Goal: Task Accomplishment & Management: Manage account settings

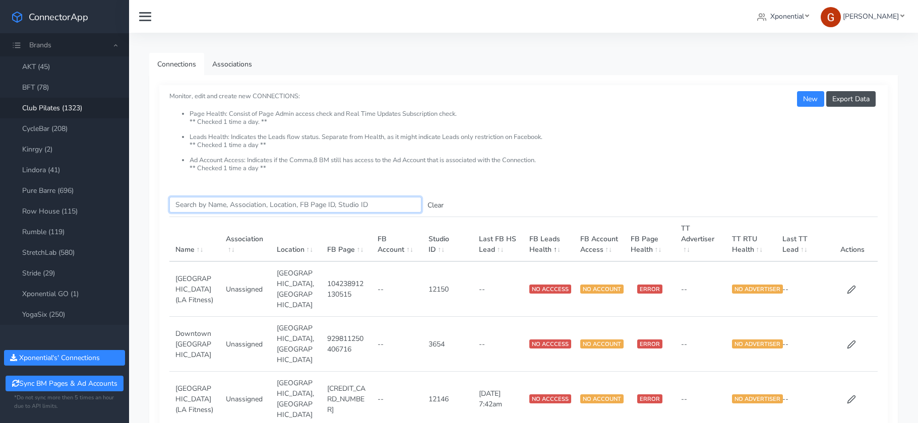
click at [232, 204] on input "Search this table" at bounding box center [295, 205] width 252 height 16
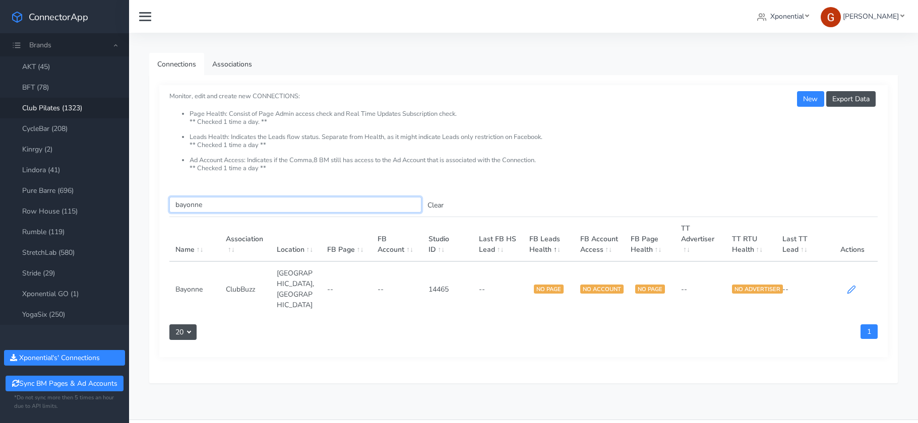
type input "bayonne"
click at [851, 285] on icon at bounding box center [851, 289] width 9 height 9
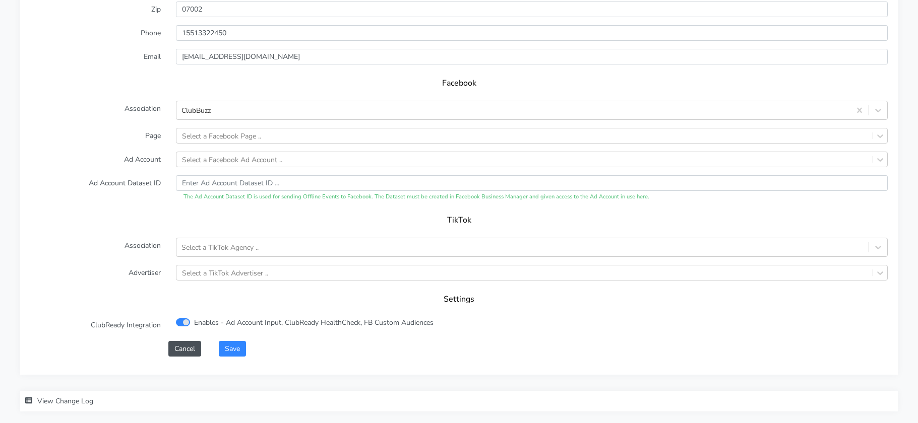
scroll to position [915, 0]
click at [224, 139] on div "Select a Facebook Page .." at bounding box center [221, 135] width 79 height 11
type input "bayo"
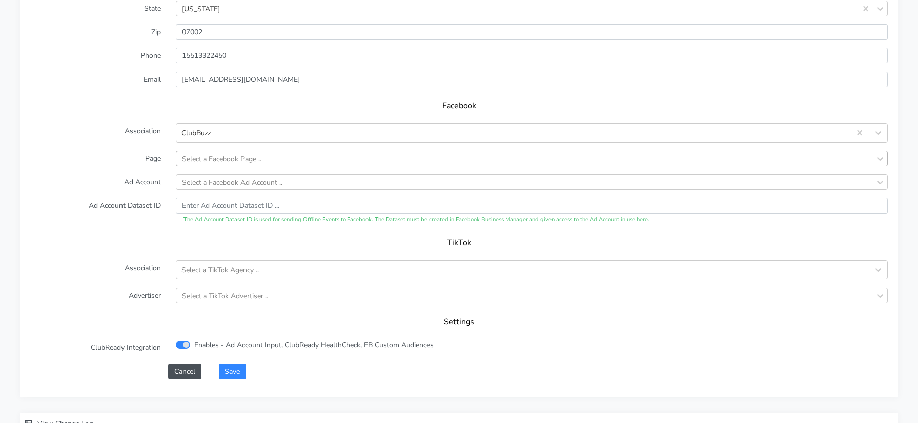
scroll to position [939, 0]
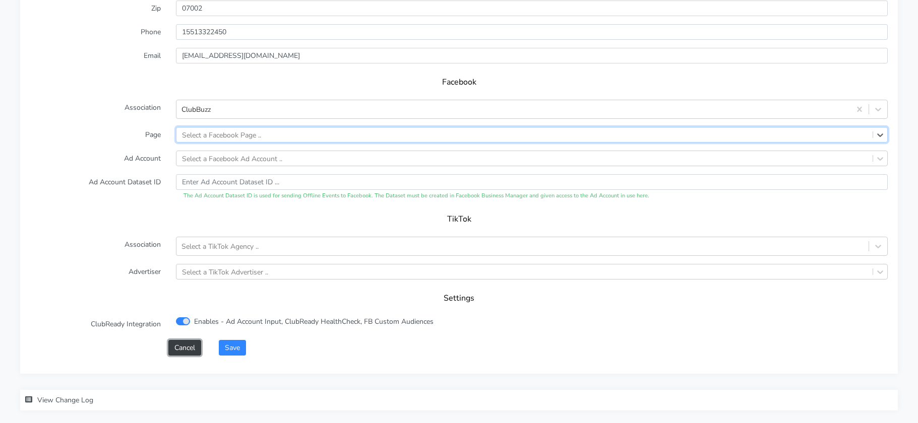
click at [183, 350] on button "Cancel" at bounding box center [184, 348] width 33 height 16
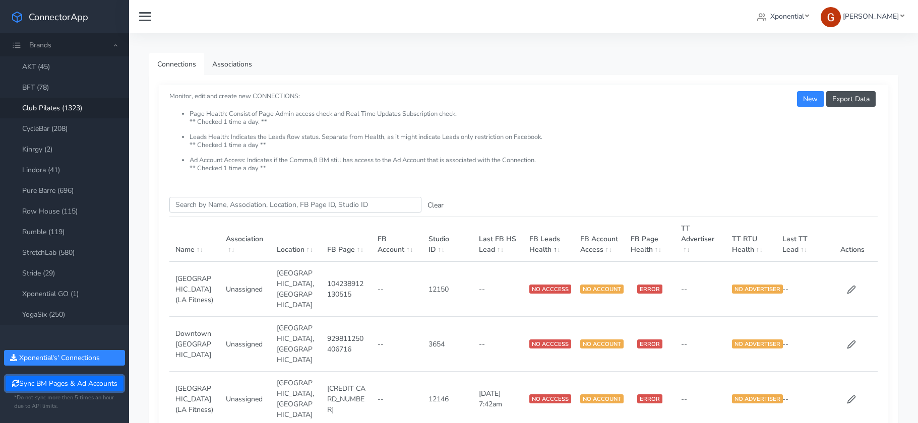
click at [68, 382] on button "Sync BM Pages & Ad Accounts" at bounding box center [64, 384] width 117 height 16
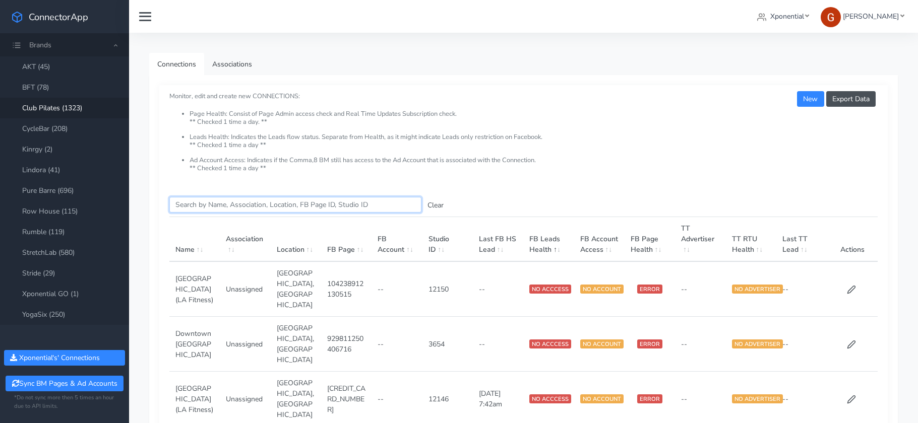
click at [287, 205] on input "Search this table" at bounding box center [295, 205] width 252 height 16
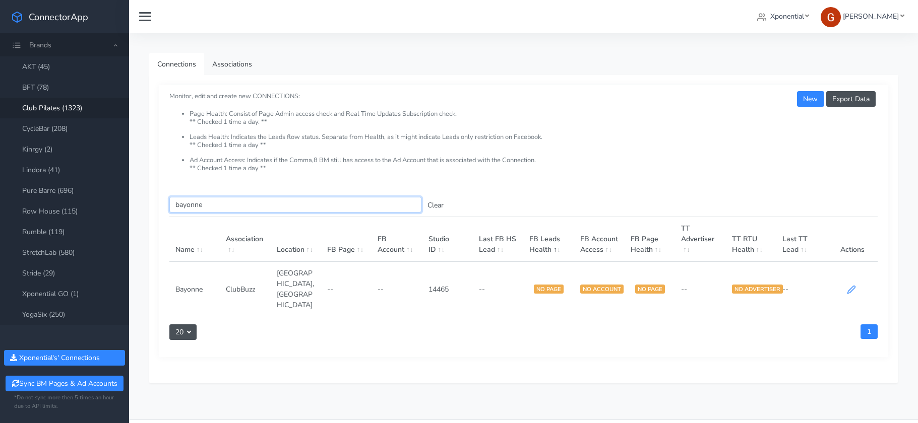
type input "bayonne"
click at [851, 285] on icon at bounding box center [851, 289] width 9 height 9
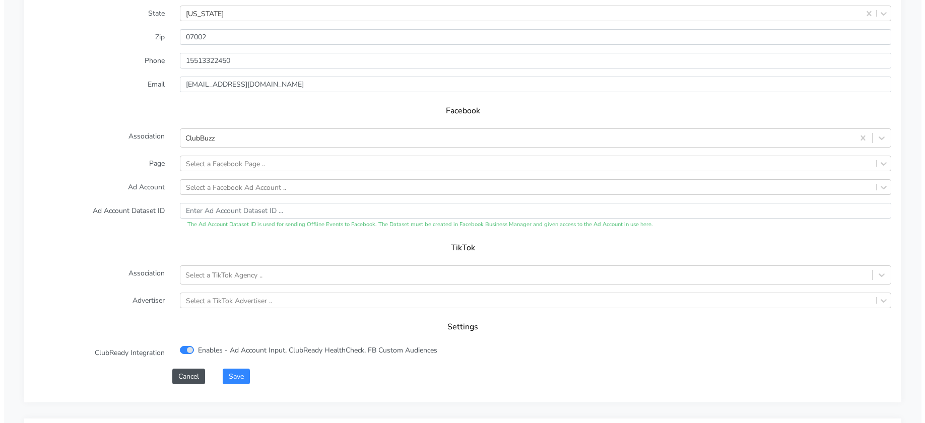
scroll to position [910, 0]
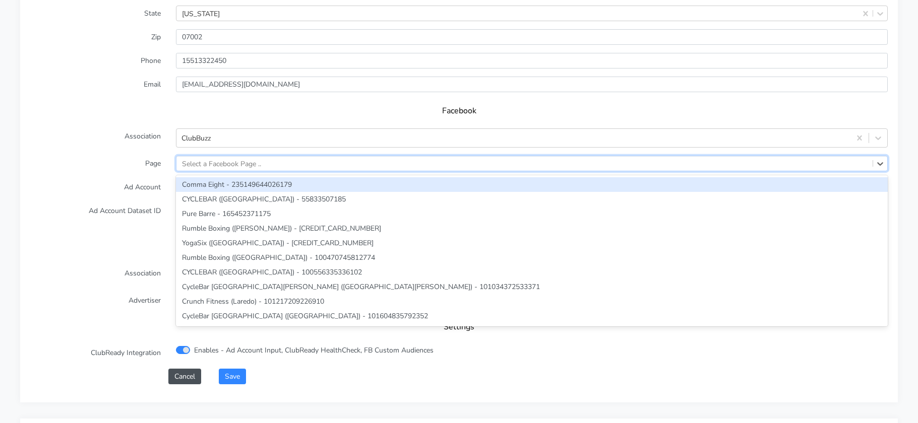
click at [228, 164] on div "Select a Facebook Page .." at bounding box center [221, 163] width 79 height 11
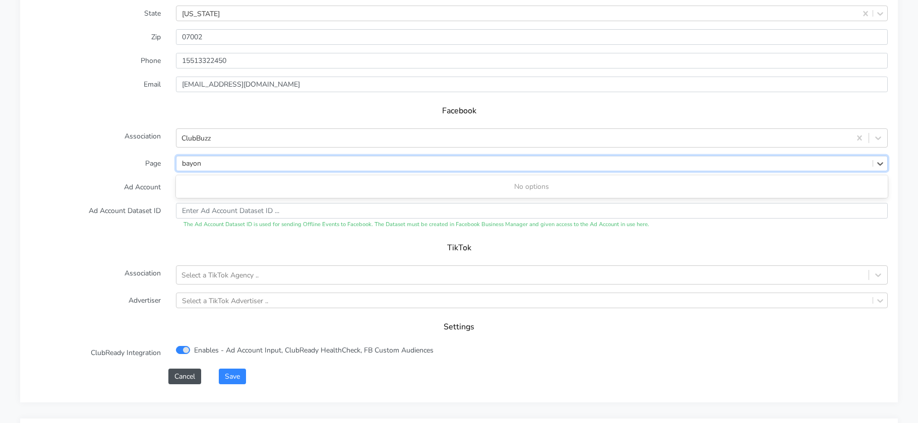
type input "bayon"
click at [244, 168] on div "Select a Facebook Page .." at bounding box center [221, 163] width 79 height 11
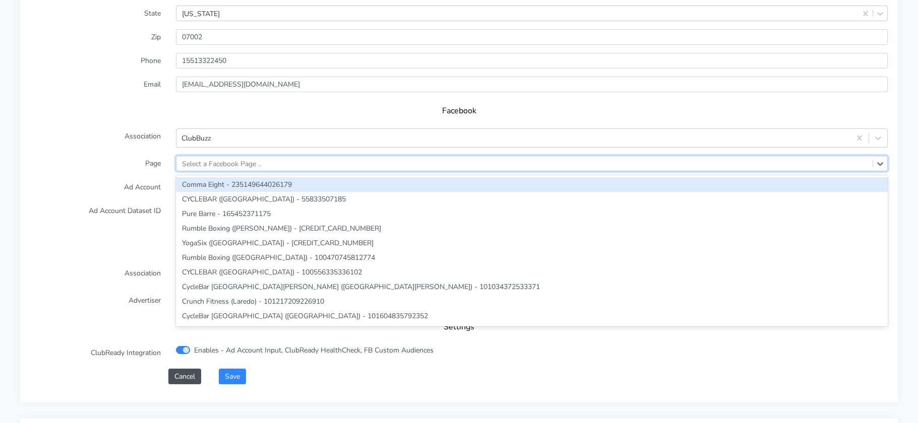
paste input "357285870795171"
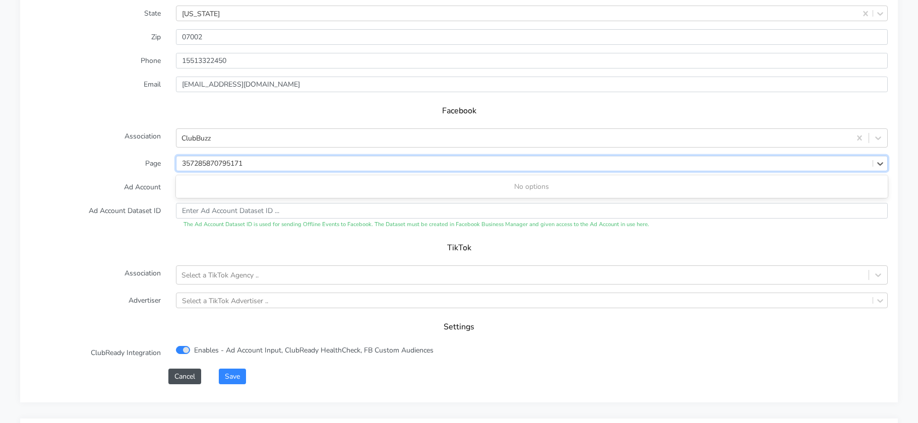
type input "357285870795171"
click at [155, 156] on label "Page" at bounding box center [96, 164] width 146 height 16
click at [205, 188] on div "Select a Facebook Ad Account .." at bounding box center [232, 187] width 100 height 11
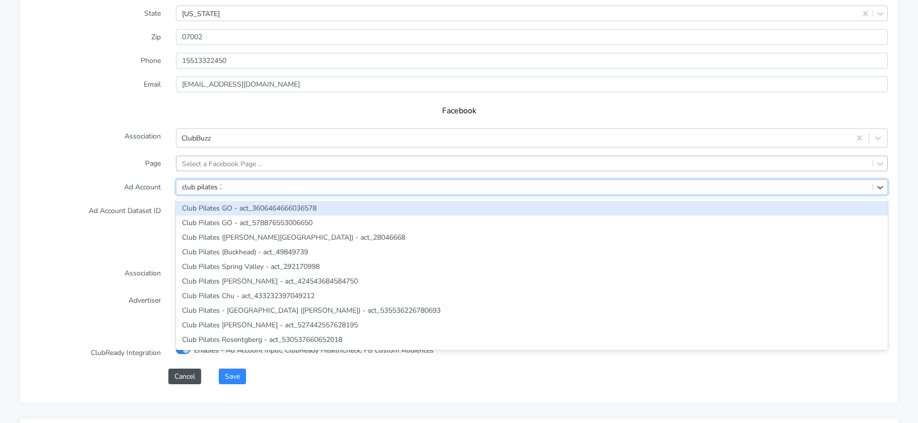
type input "club pilates 20"
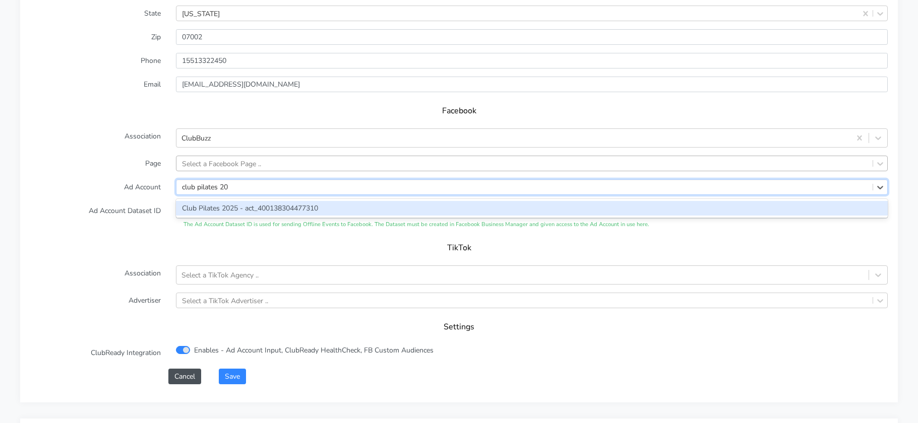
click at [217, 206] on div "Club Pilates 2025 - act_400138304477310" at bounding box center [532, 208] width 712 height 15
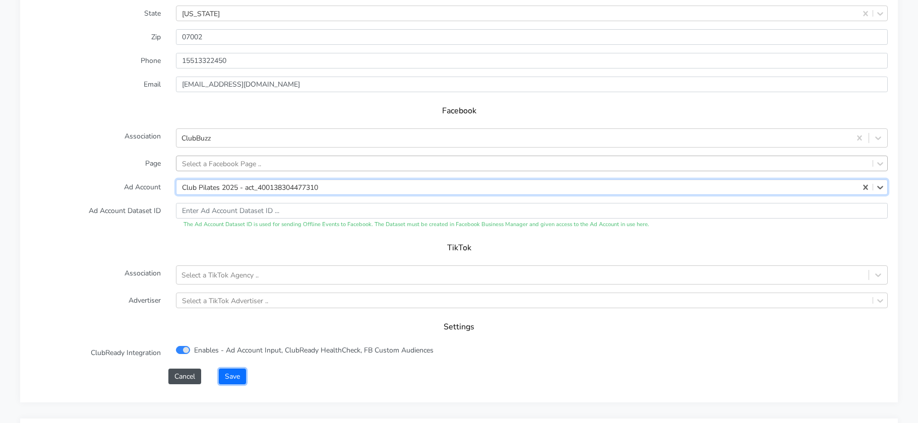
click at [241, 374] on button "Save" at bounding box center [232, 377] width 27 height 16
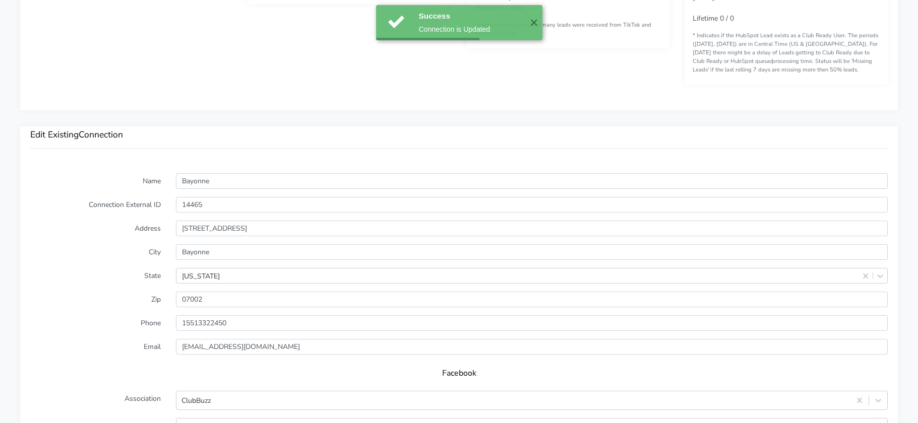
scroll to position [881, 0]
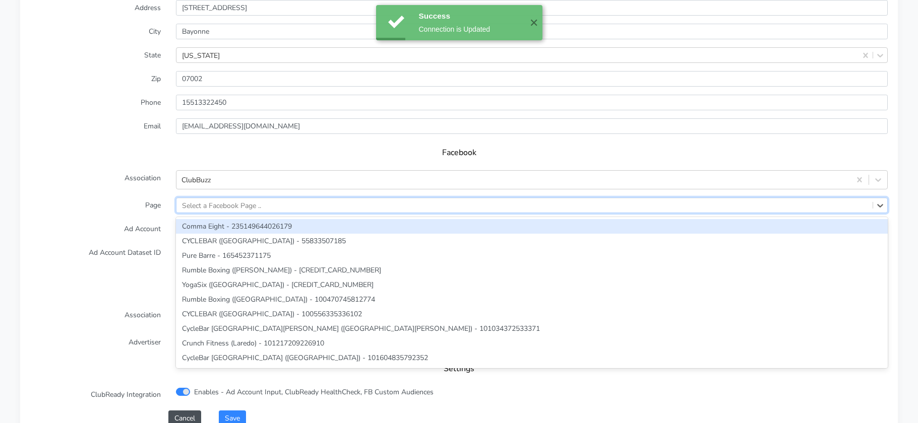
click at [267, 209] on div "Select a Facebook Page .." at bounding box center [524, 205] width 696 height 15
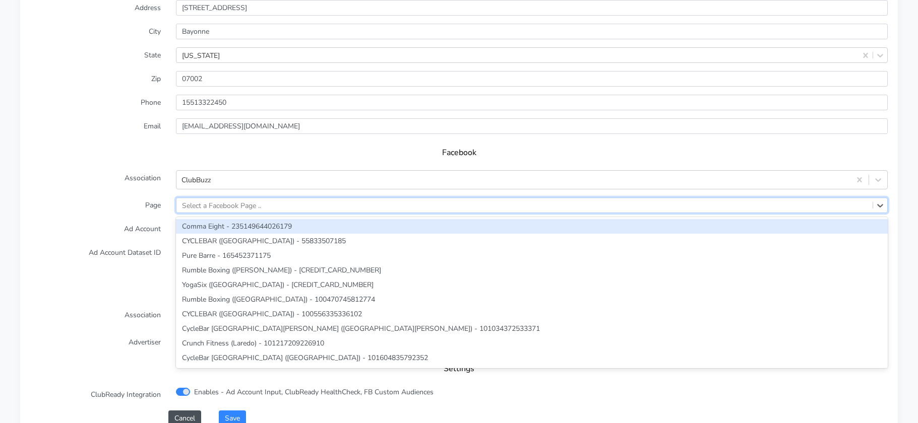
paste input "357285870795171"
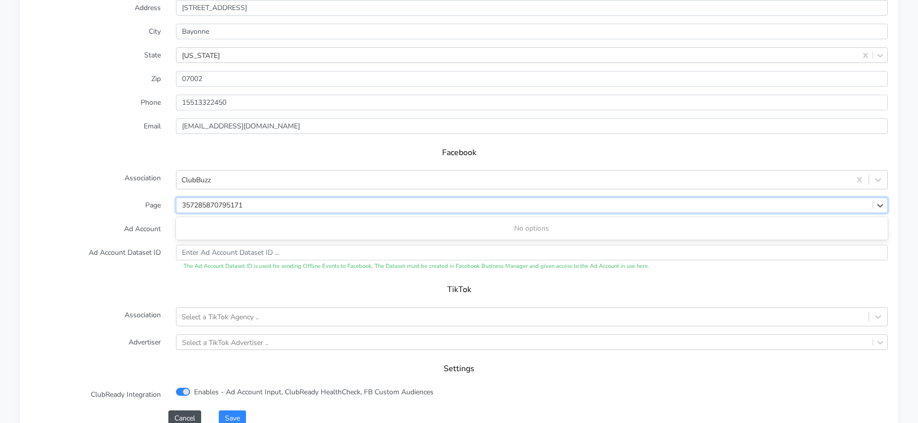
type input "357285870795171"
click at [135, 173] on label "Association" at bounding box center [96, 179] width 146 height 19
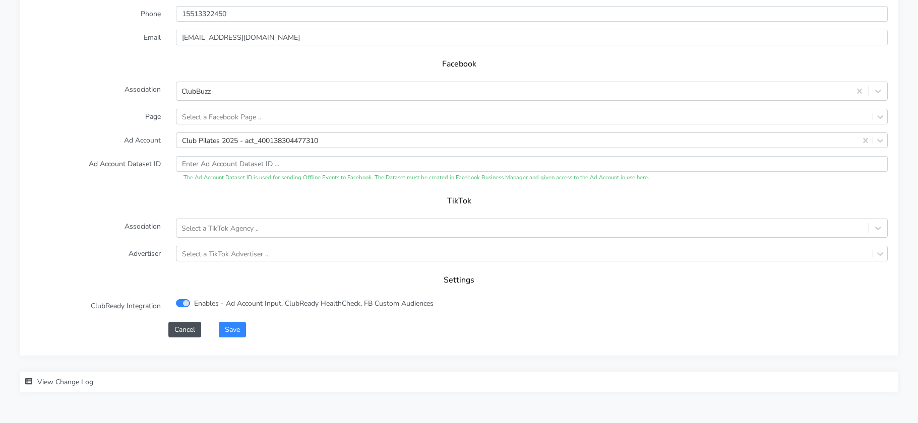
scroll to position [976, 0]
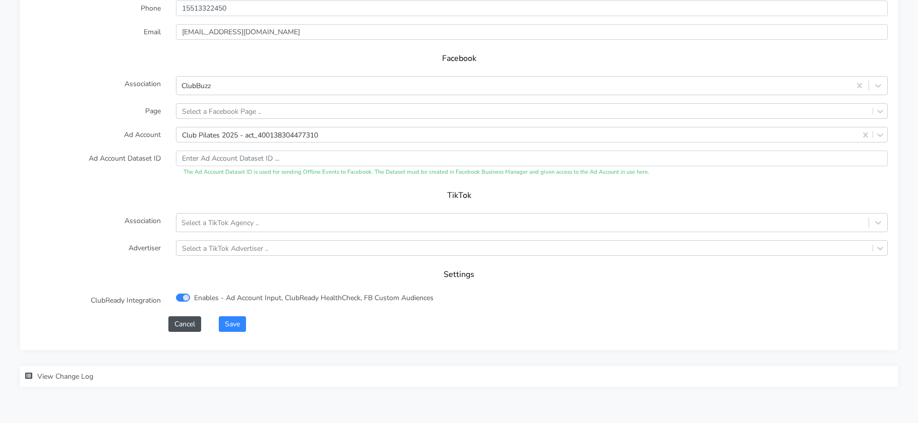
click at [185, 332] on div "XPO Admin Id clubpilates-bayonne Name Bayonne Connection External ID 14465 Addr…" at bounding box center [458, 87] width 877 height 525
click at [186, 318] on button "Cancel" at bounding box center [184, 324] width 33 height 16
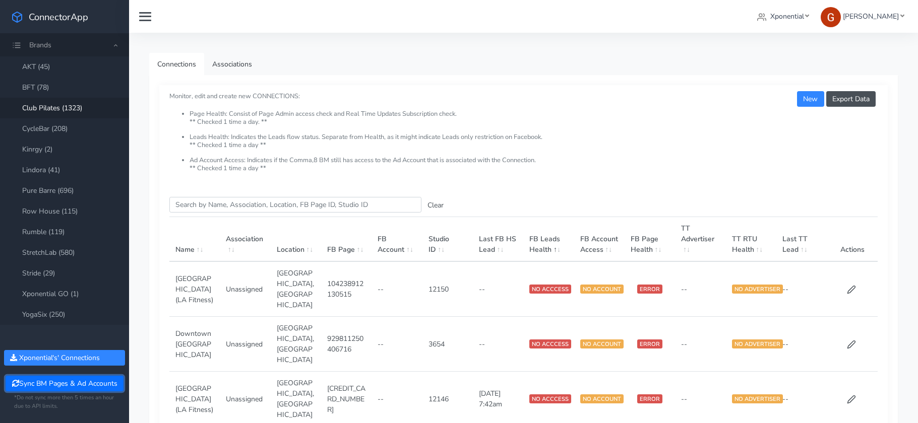
click at [35, 385] on button "Sync BM Pages & Ad Accounts" at bounding box center [64, 384] width 117 height 16
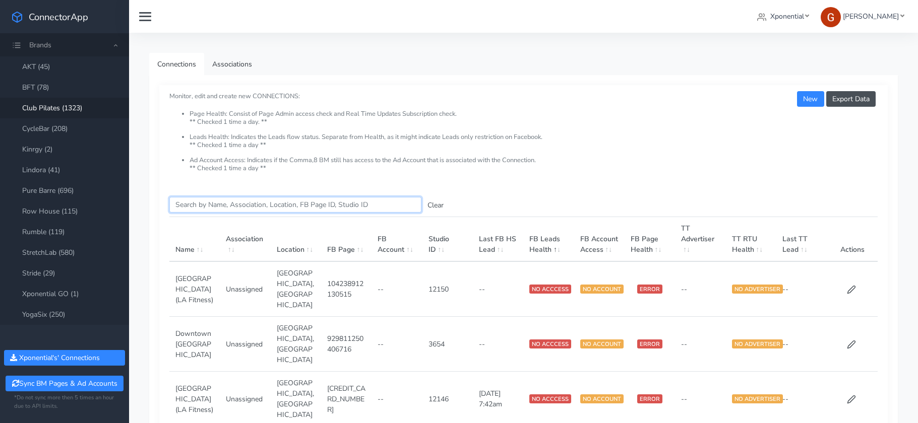
click at [238, 208] on input "Search this table" at bounding box center [295, 205] width 252 height 16
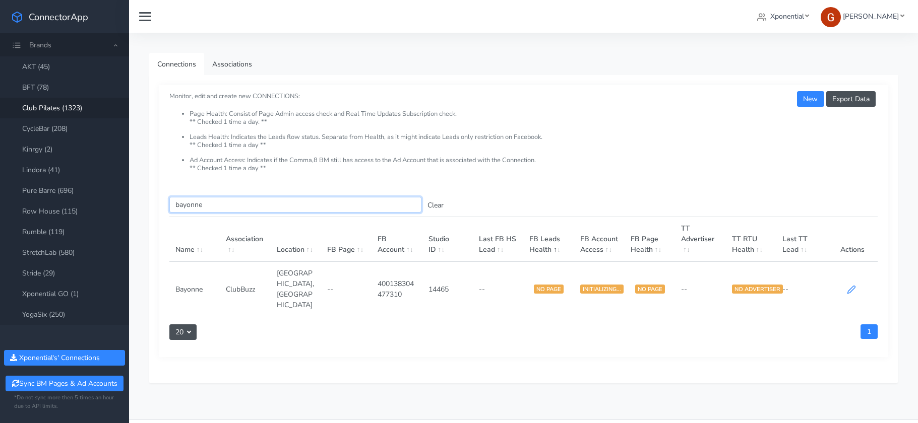
type input "bayonne"
click at [853, 285] on icon at bounding box center [851, 289] width 9 height 9
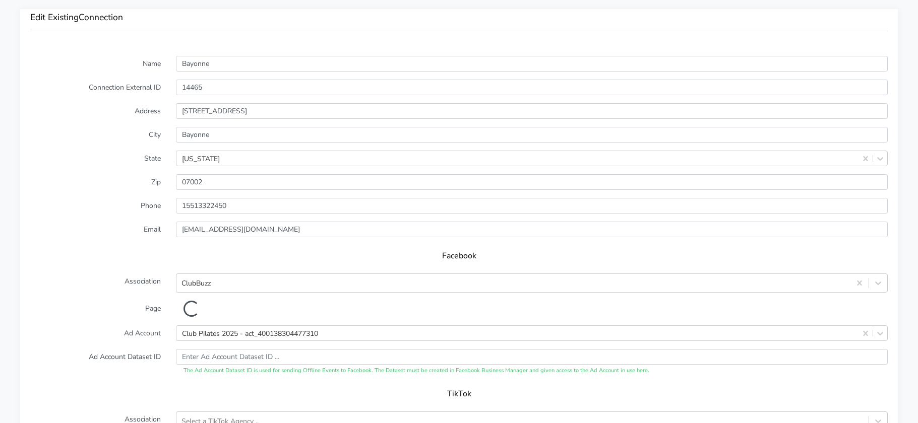
scroll to position [766, 0]
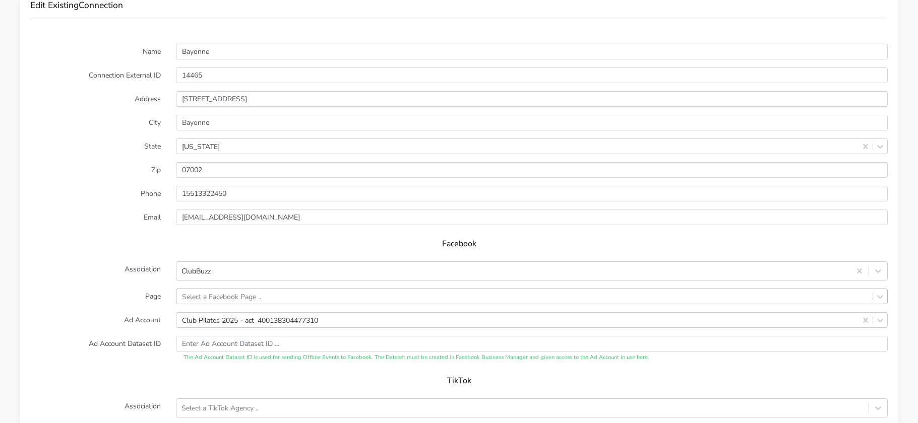
click at [222, 296] on div "Select a Facebook Page .." at bounding box center [532, 297] width 712 height 16
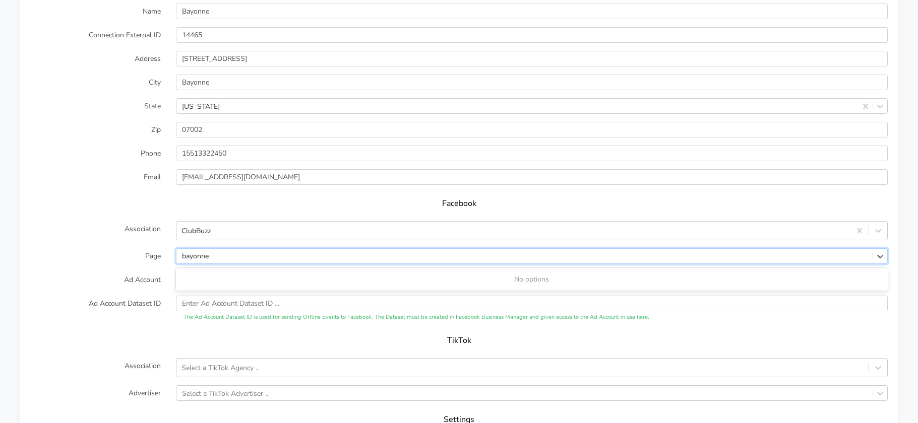
type input "bayonne"
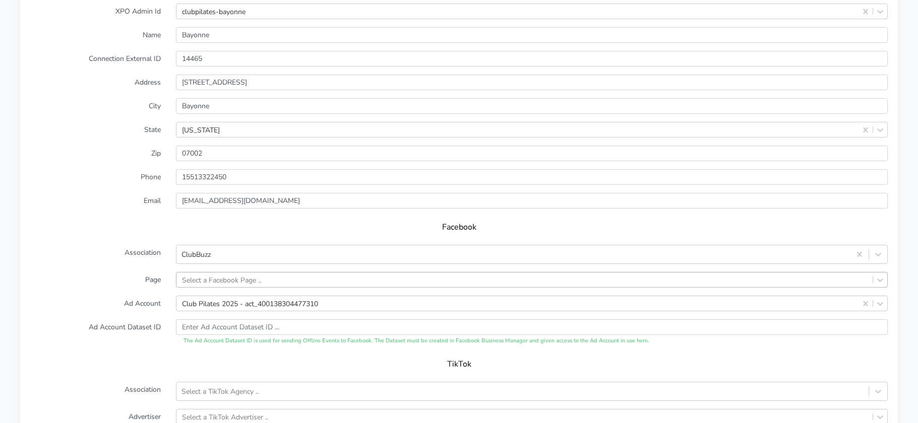
scroll to position [830, 0]
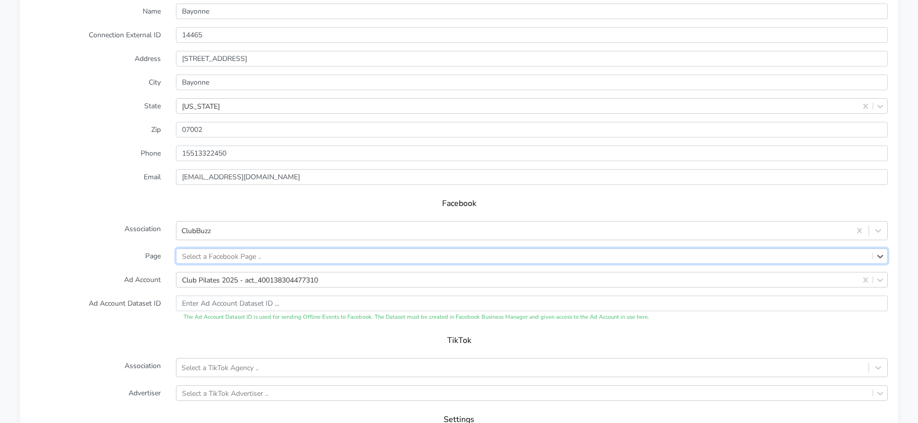
click at [258, 250] on div "Select a Facebook Page .." at bounding box center [524, 256] width 696 height 15
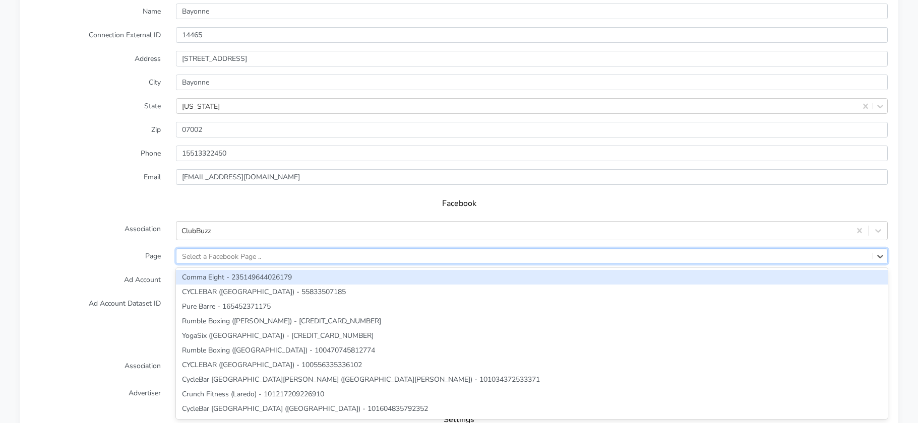
paste input "357285870795171"
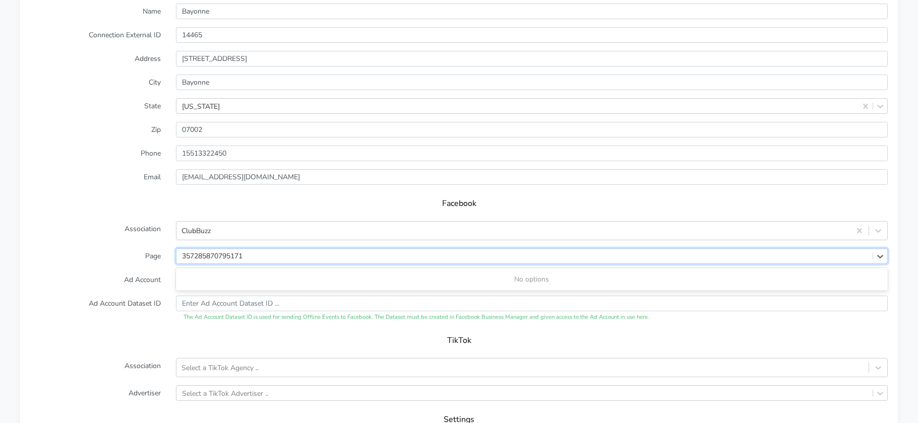
type input "357285870795171"
click at [87, 255] on label "Page" at bounding box center [96, 256] width 146 height 16
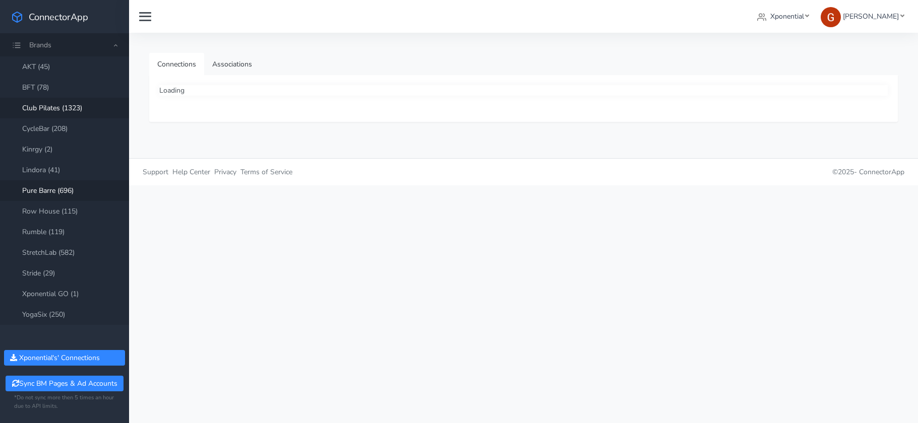
click at [60, 108] on link "Club Pilates (1323)" at bounding box center [64, 108] width 129 height 21
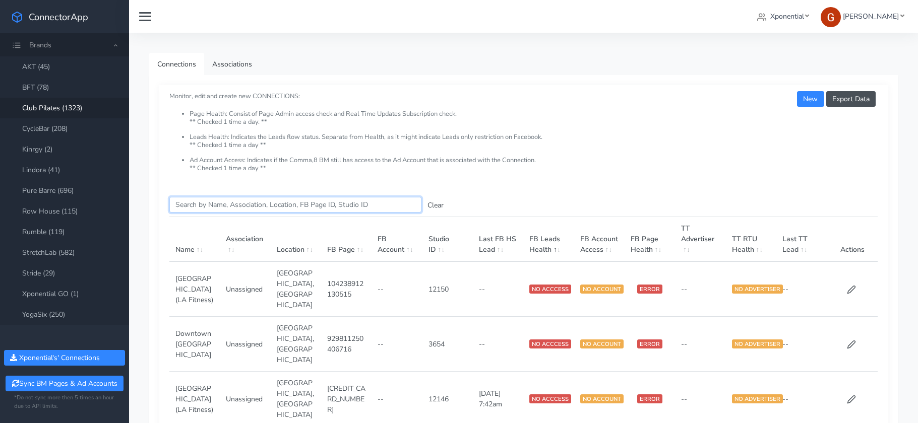
click at [205, 209] on input "Search this table" at bounding box center [295, 205] width 252 height 16
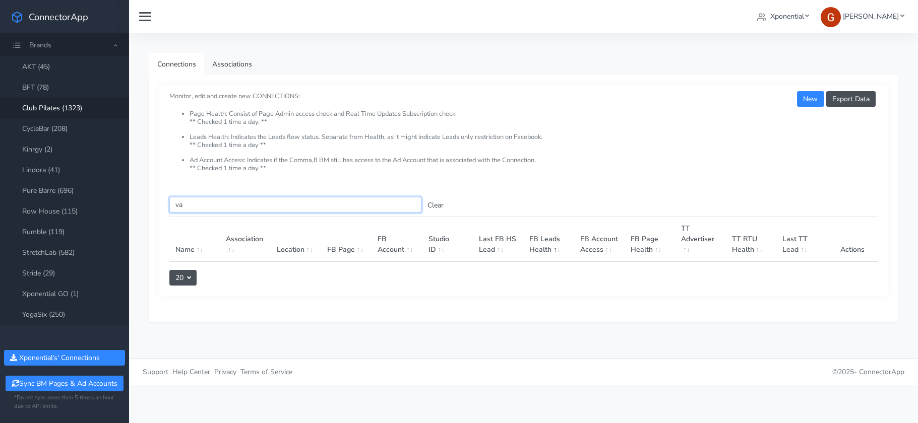
type input "v"
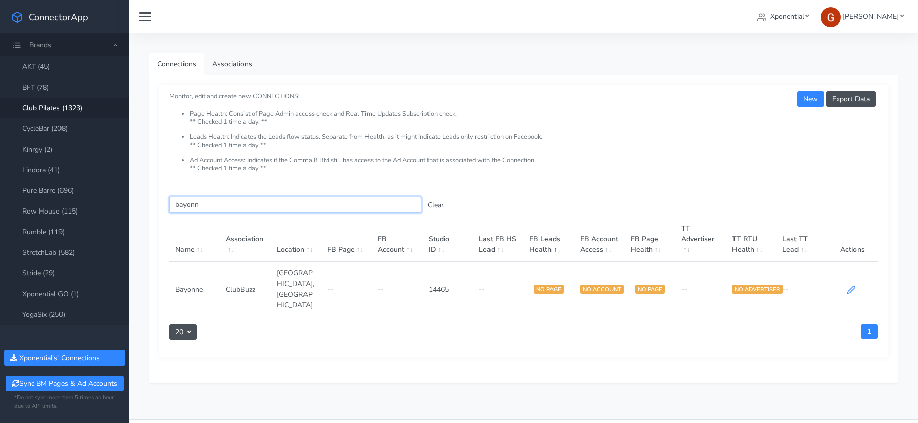
type input "bayonn"
click at [853, 285] on icon at bounding box center [851, 289] width 9 height 9
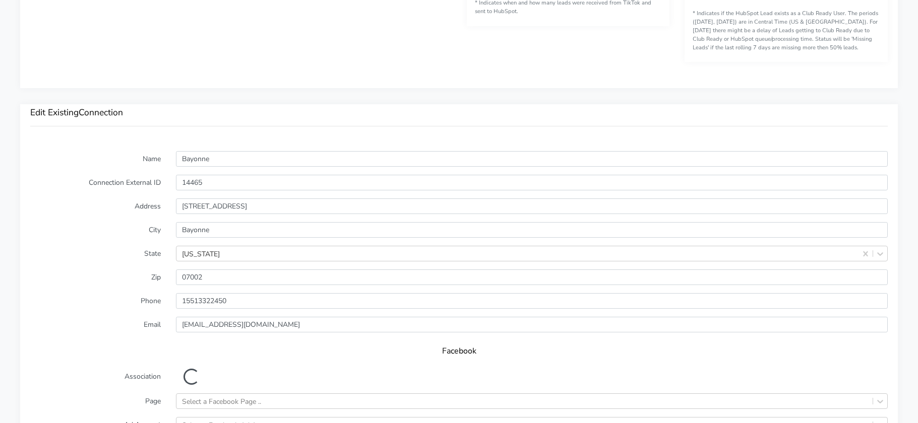
scroll to position [753, 0]
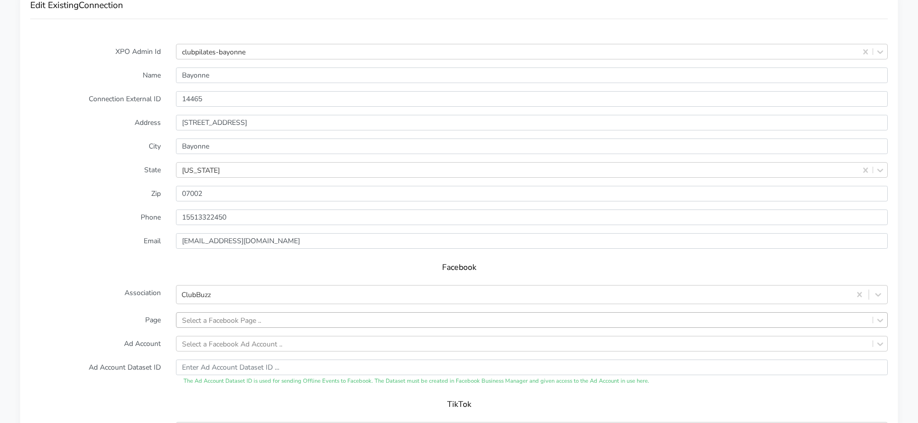
click at [224, 316] on div "Select a Facebook Page .." at bounding box center [532, 320] width 712 height 16
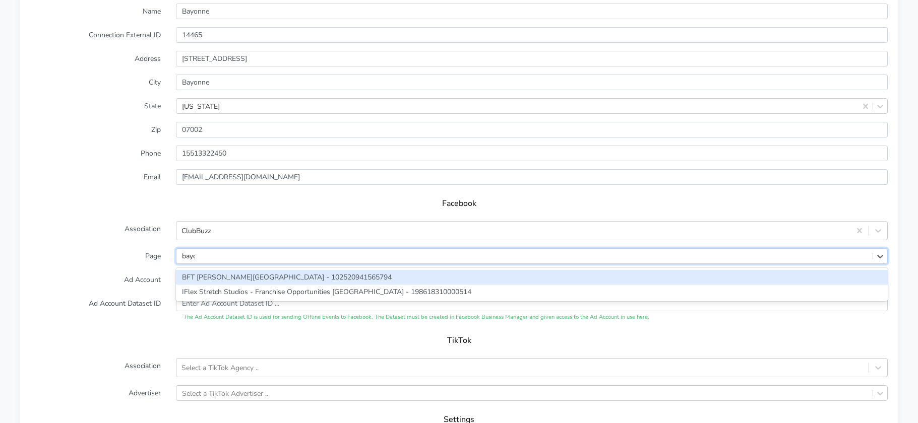
type input "bayon"
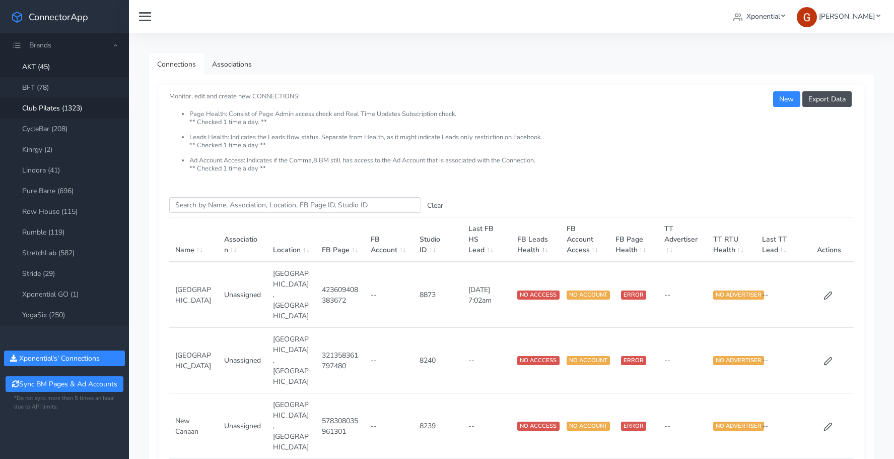
click at [60, 111] on link "Club Pilates (1323)" at bounding box center [64, 108] width 129 height 21
click at [226, 210] on input "Search this table" at bounding box center [295, 205] width 252 height 16
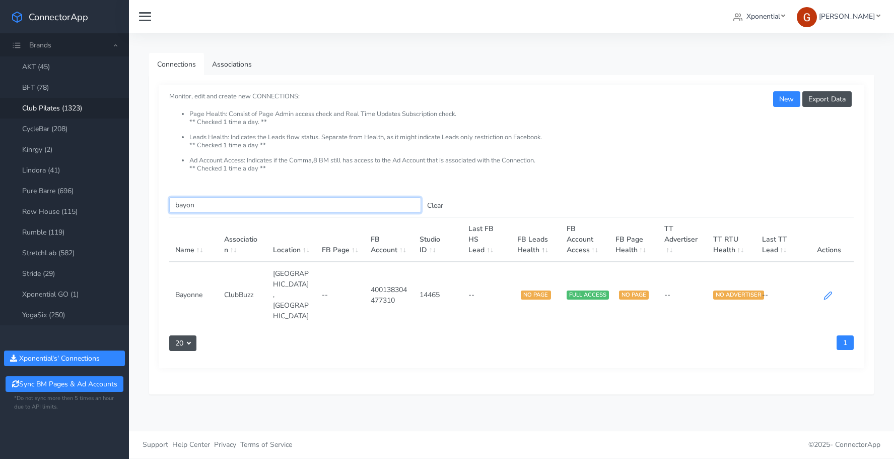
type input "bayon"
click at [831, 291] on icon at bounding box center [828, 295] width 9 height 9
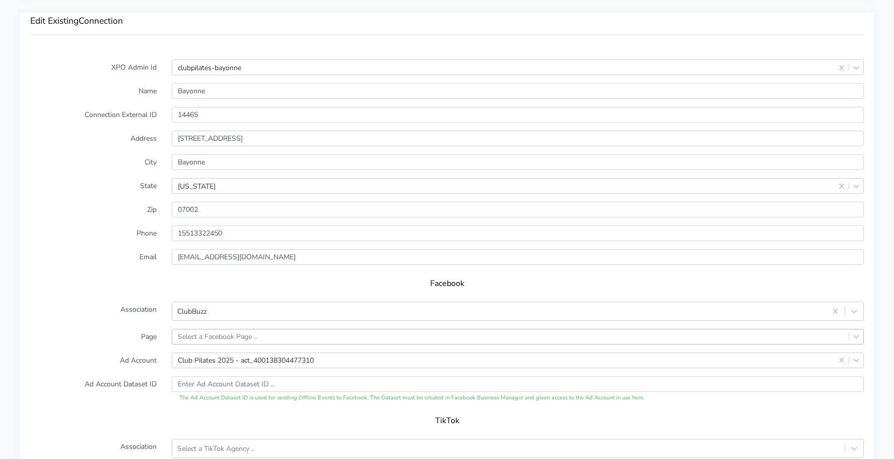
click at [196, 329] on div "Select a Facebook Page .." at bounding box center [518, 337] width 692 height 16
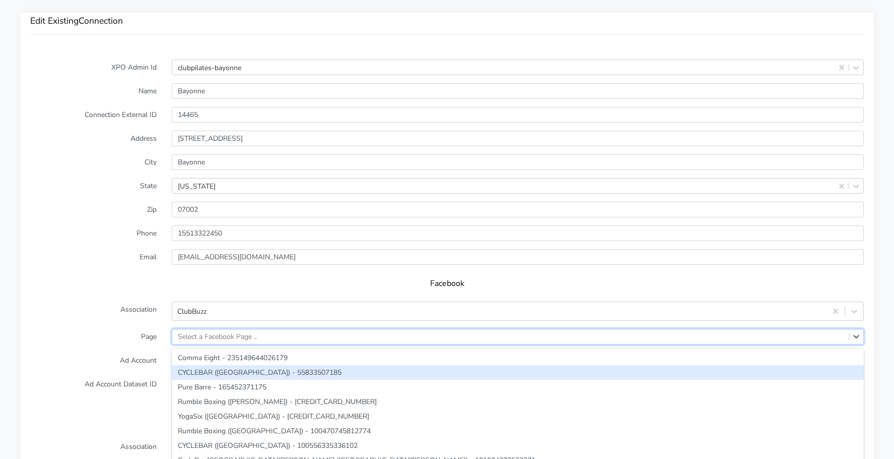
scroll to position [795, 0]
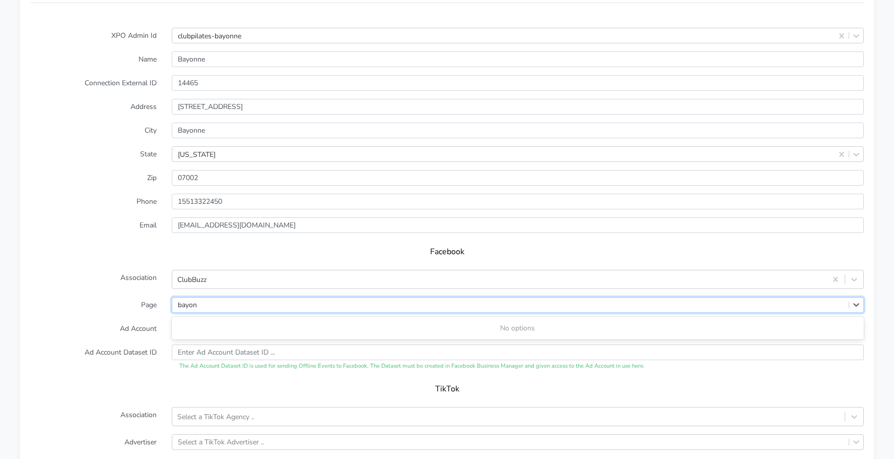
type input "bayon"
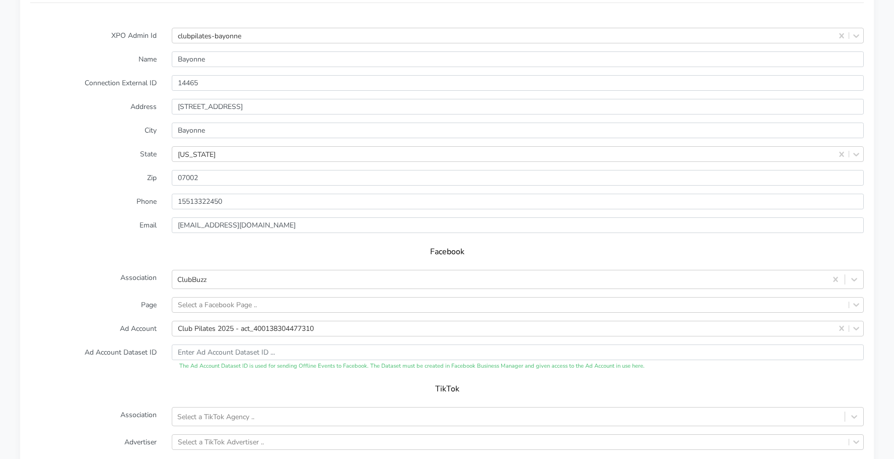
click at [96, 194] on label "Phone" at bounding box center [94, 202] width 142 height 16
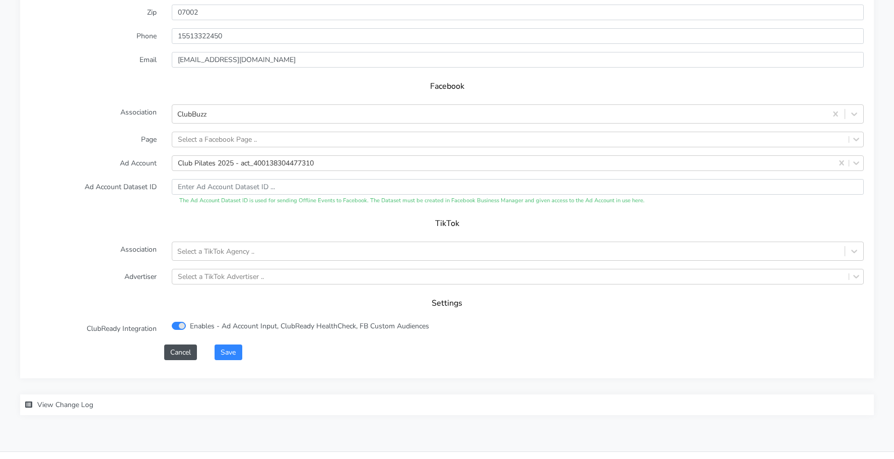
scroll to position [968, 0]
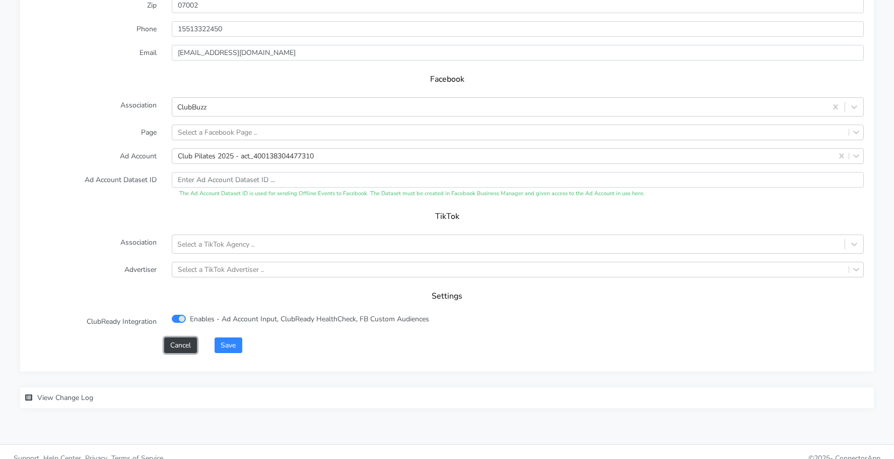
click at [177, 338] on button "Cancel" at bounding box center [180, 345] width 33 height 16
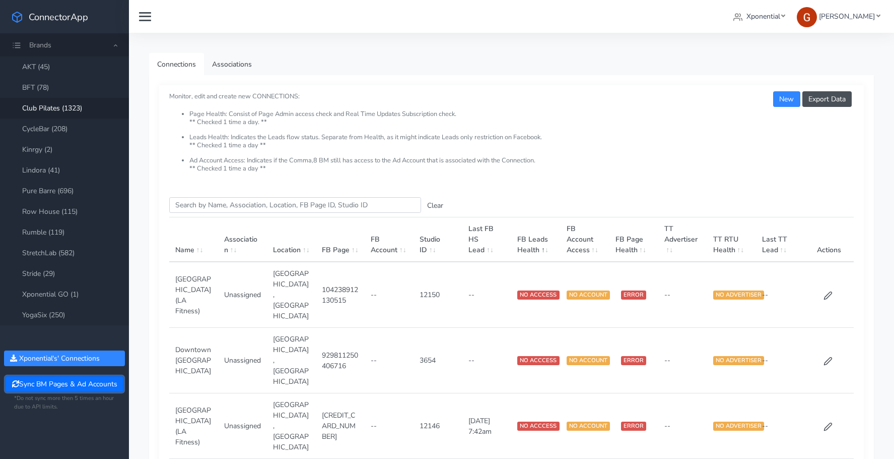
click at [77, 383] on button "Sync BM Pages & Ad Accounts" at bounding box center [64, 384] width 117 height 16
